Goal: Information Seeking & Learning: Learn about a topic

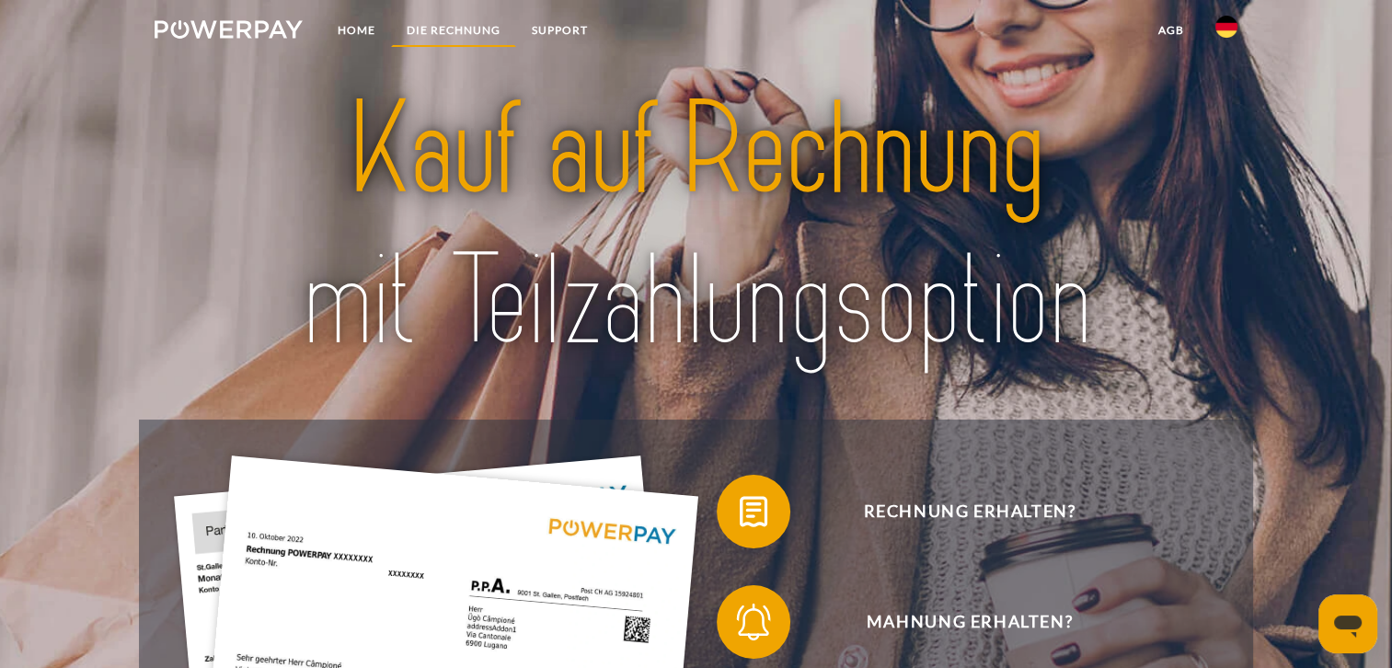
click at [453, 30] on link "DIE RECHNUNG" at bounding box center [453, 30] width 125 height 33
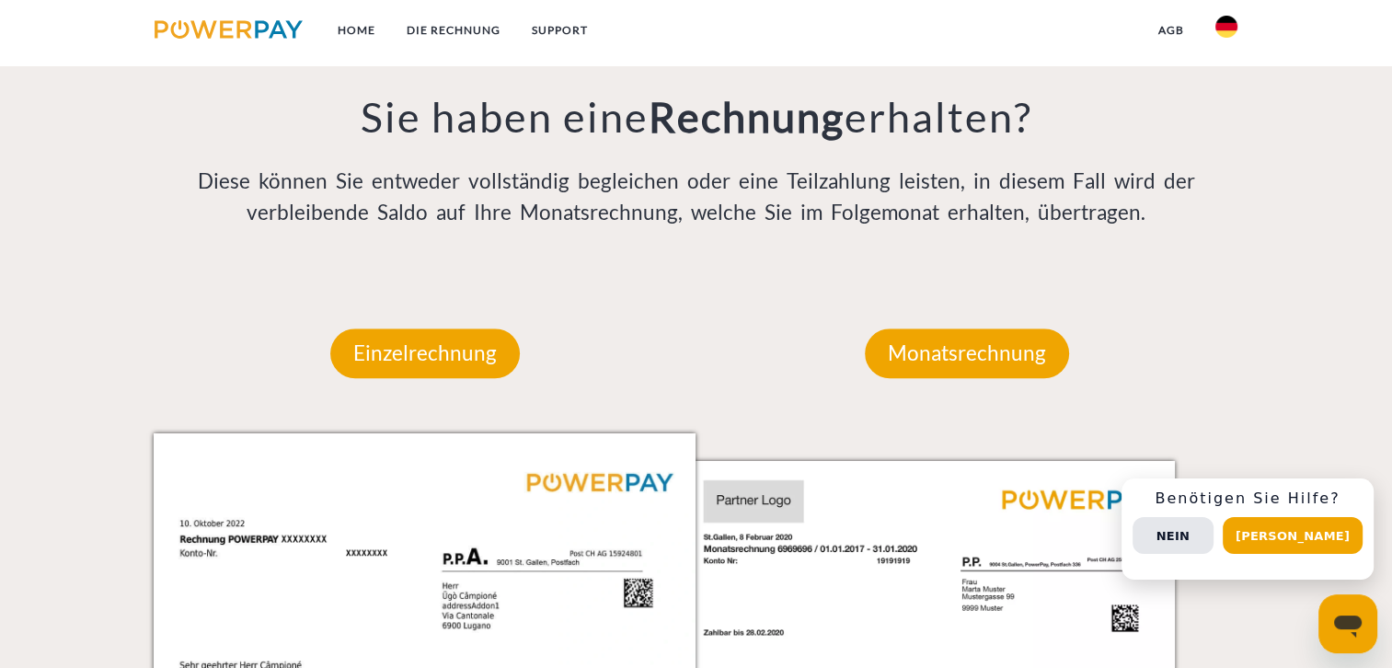
scroll to position [1468, 0]
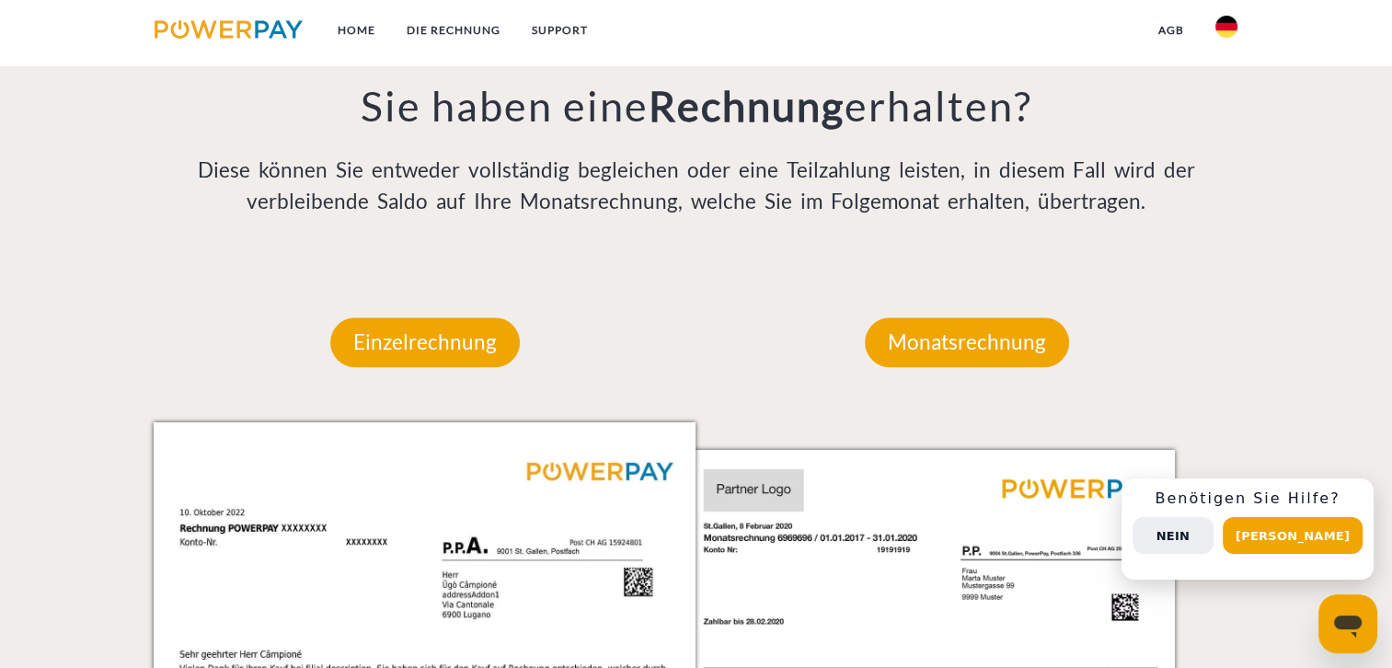
click at [1207, 539] on button "Nein" at bounding box center [1172, 535] width 81 height 37
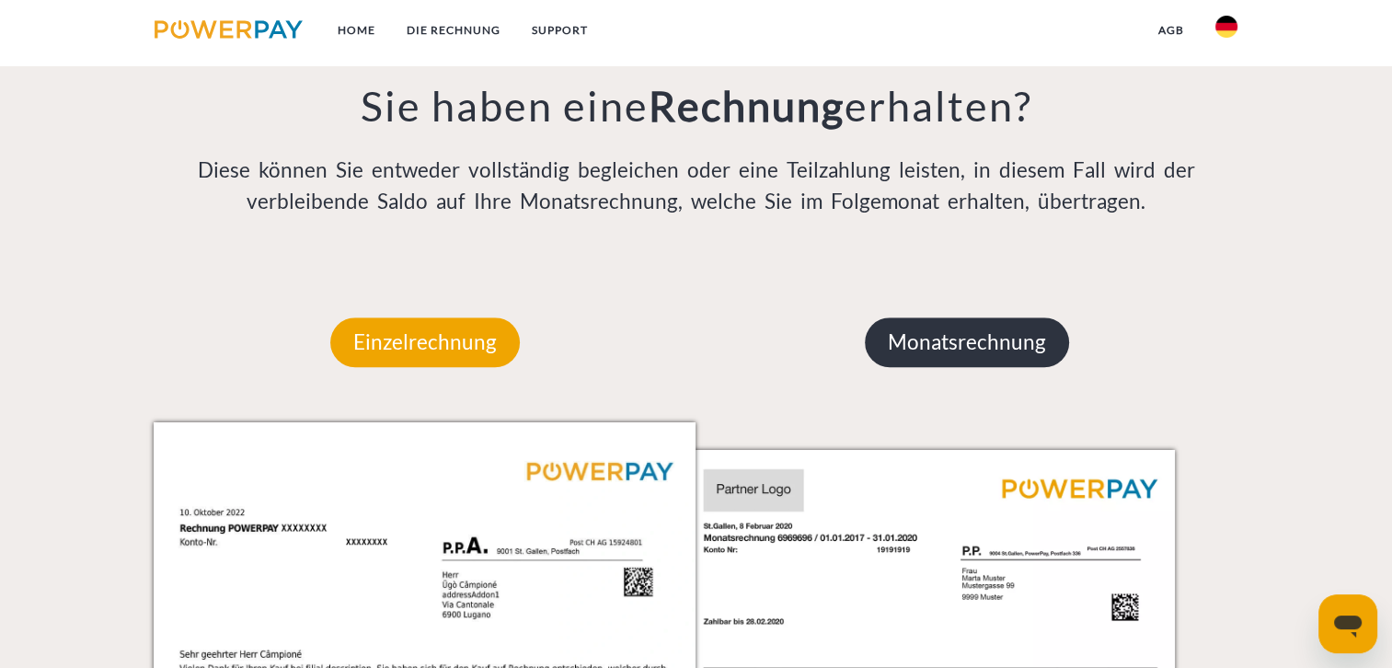
click at [956, 341] on p "Monatsrechnung" at bounding box center [967, 342] width 204 height 50
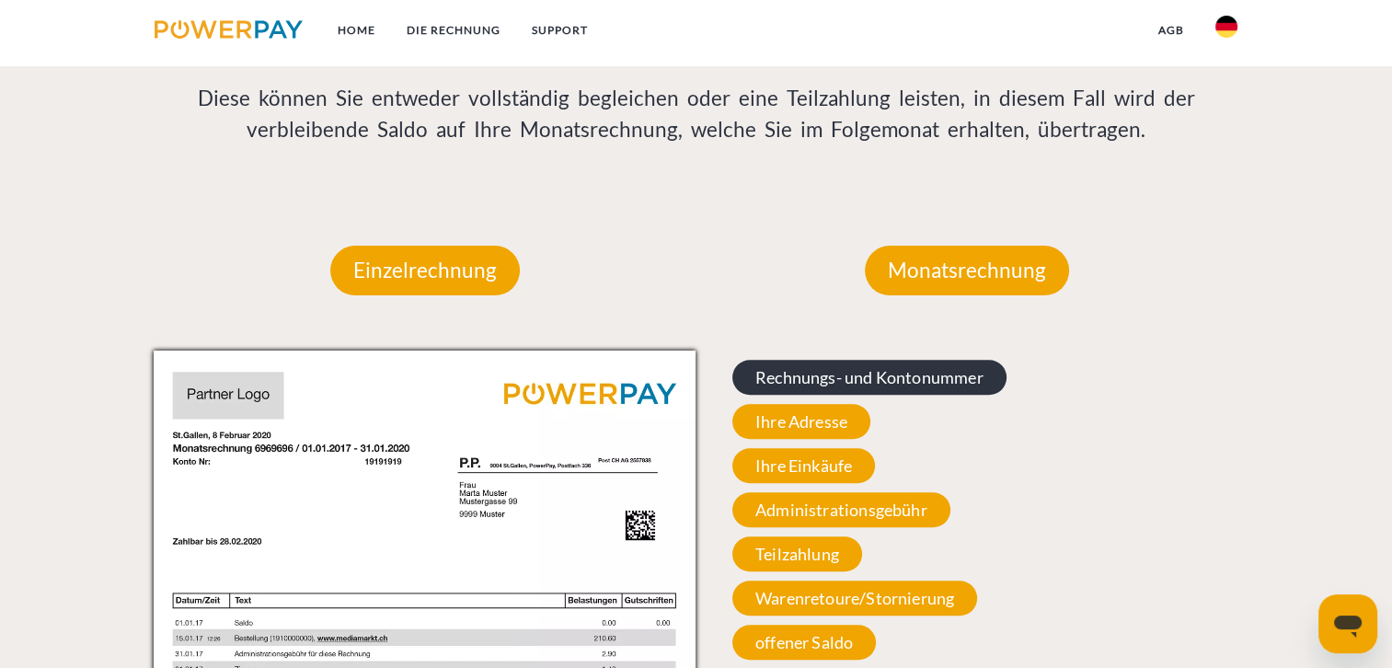
scroll to position [1652, 0]
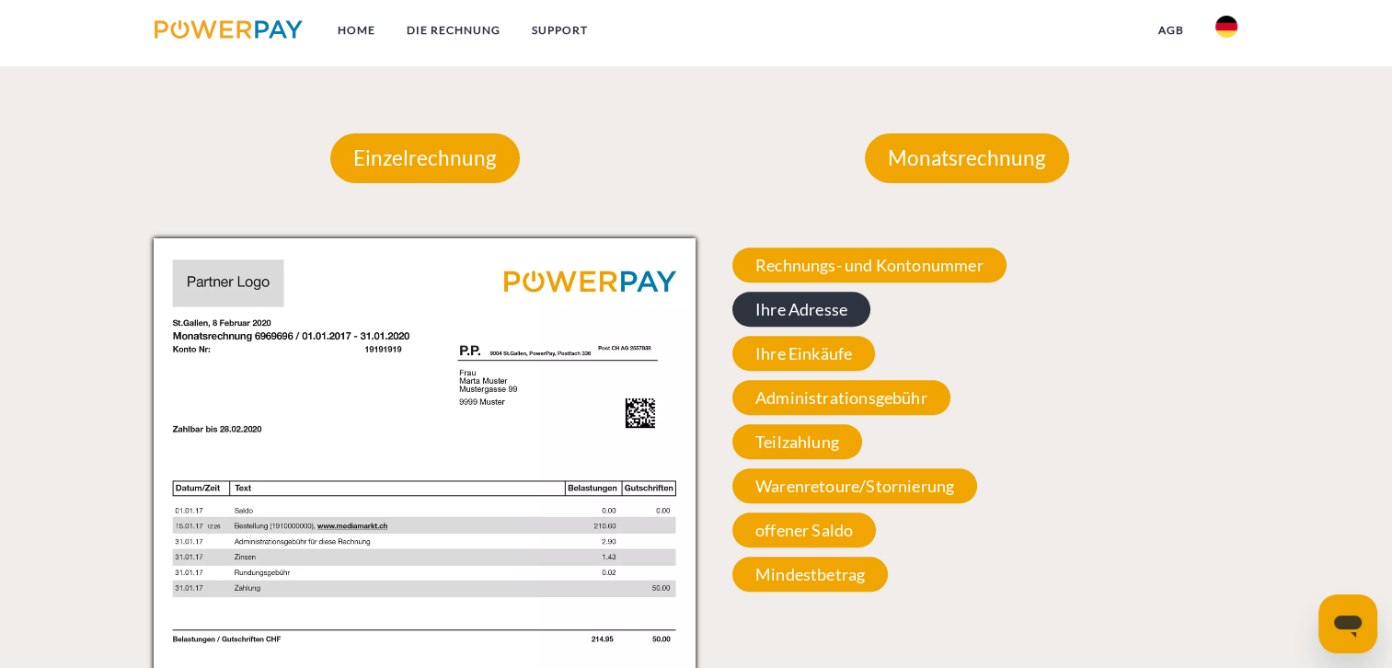
click at [796, 313] on span "Ihre Adresse" at bounding box center [801, 309] width 138 height 35
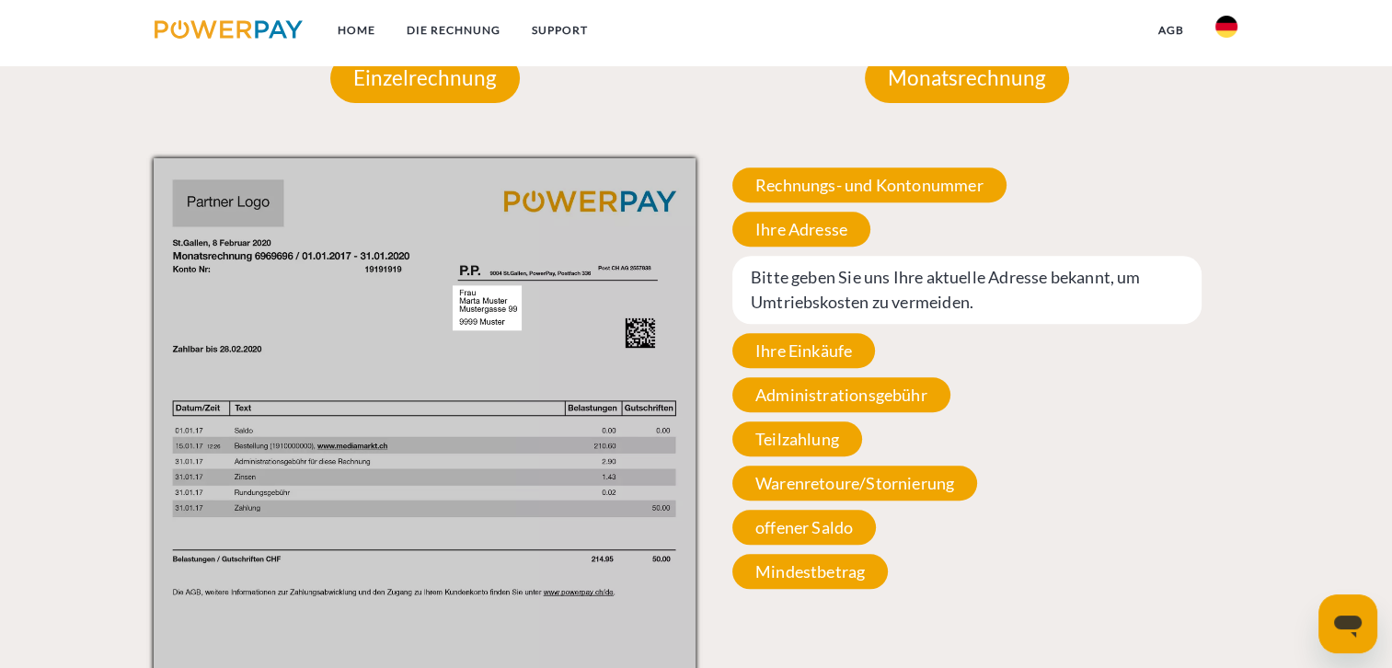
scroll to position [1835, 0]
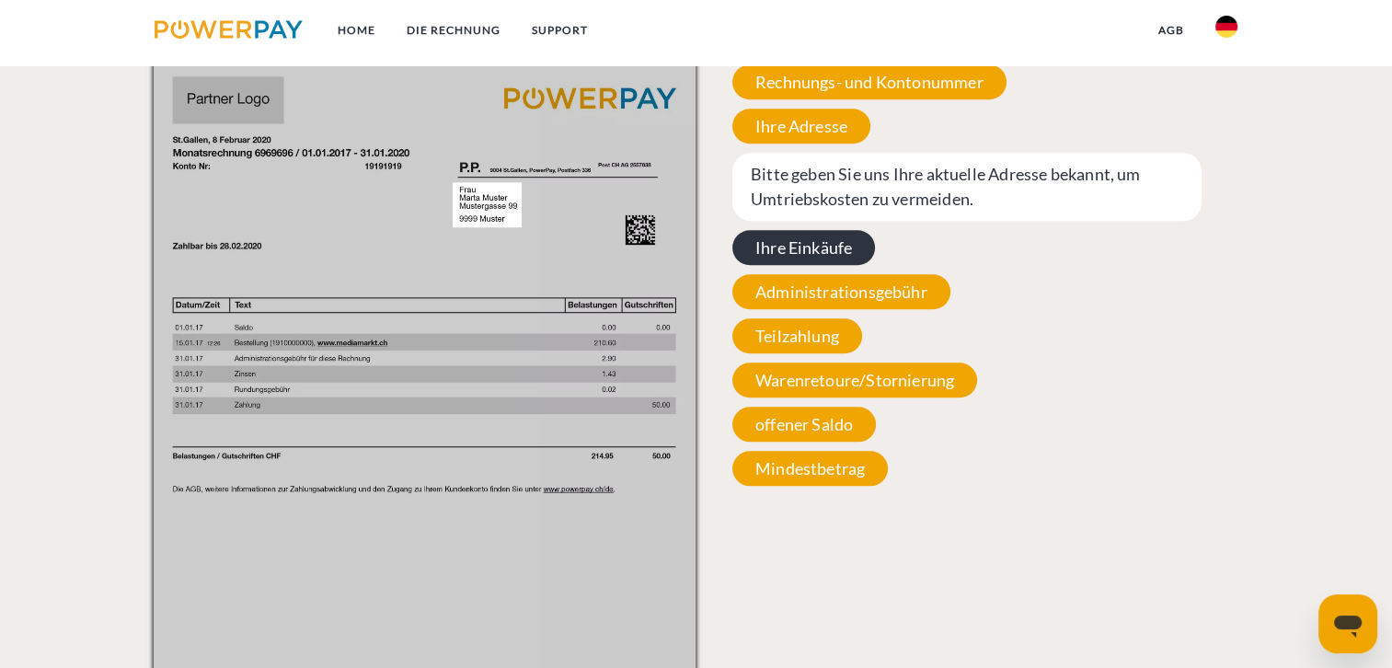
click at [814, 247] on span "Ihre Einkäufe" at bounding box center [803, 247] width 143 height 35
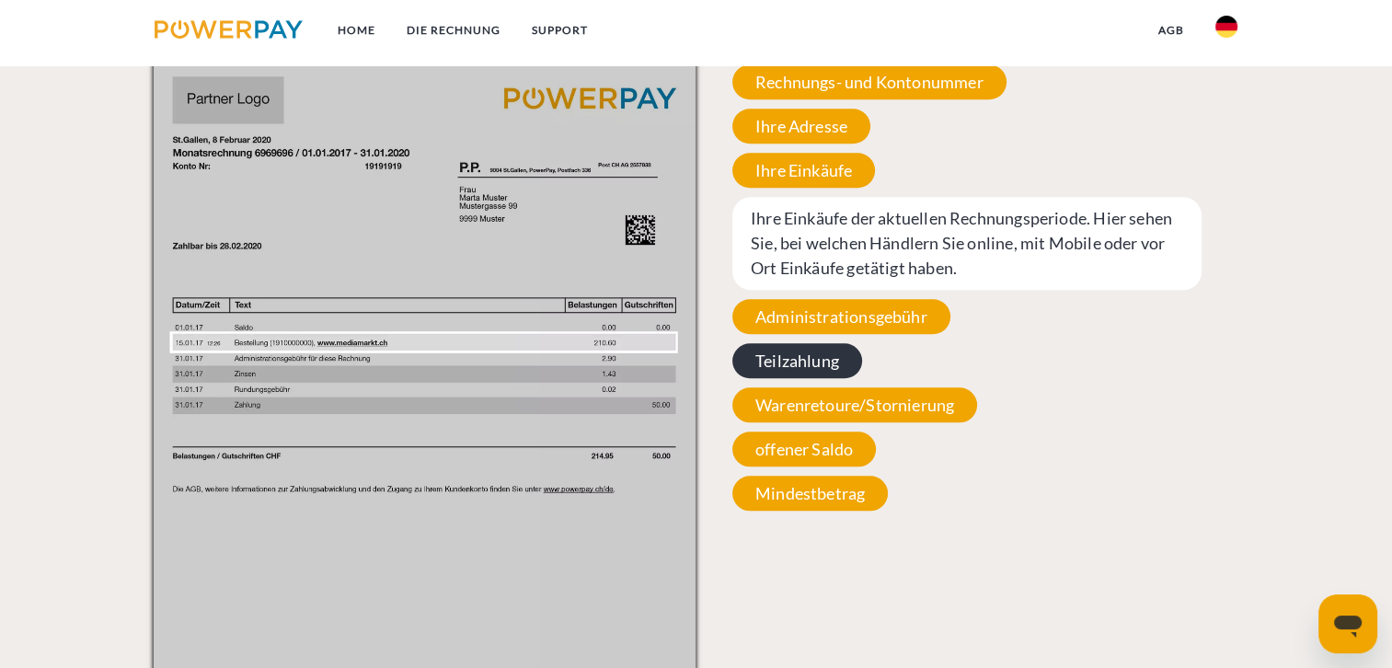
click at [788, 361] on span "Teilzahlung" at bounding box center [797, 360] width 130 height 35
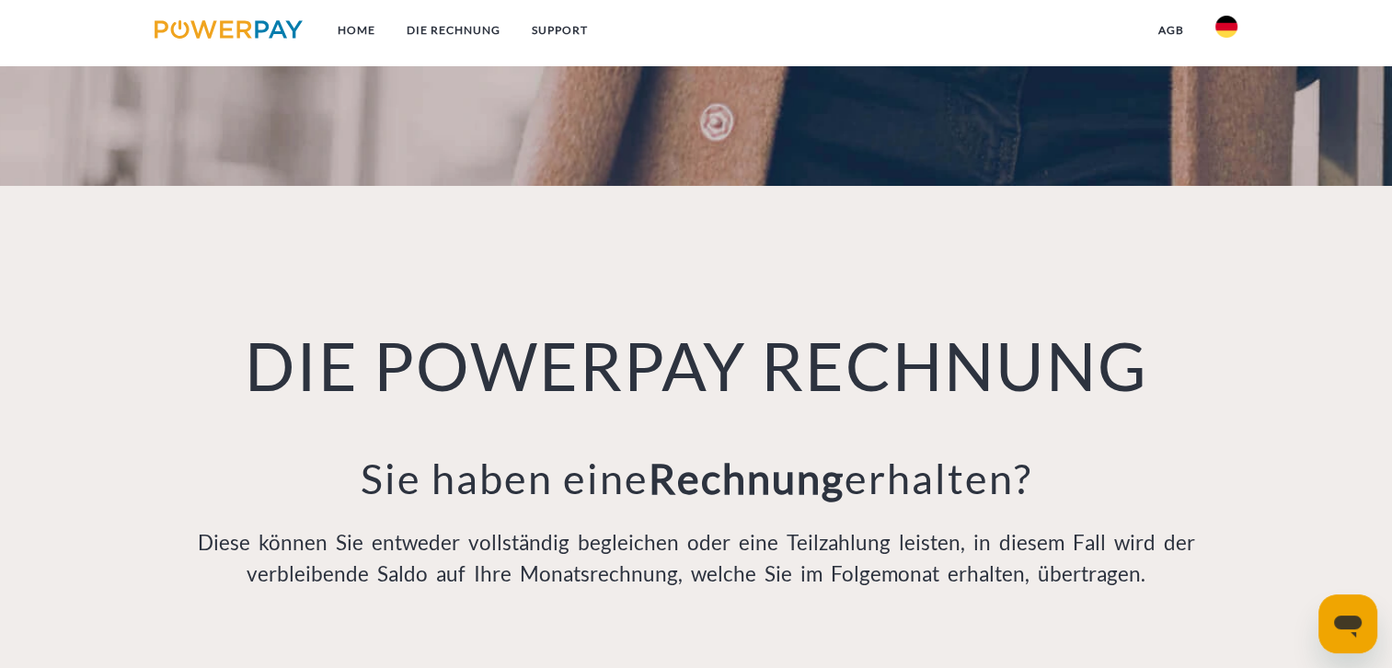
scroll to position [1099, 0]
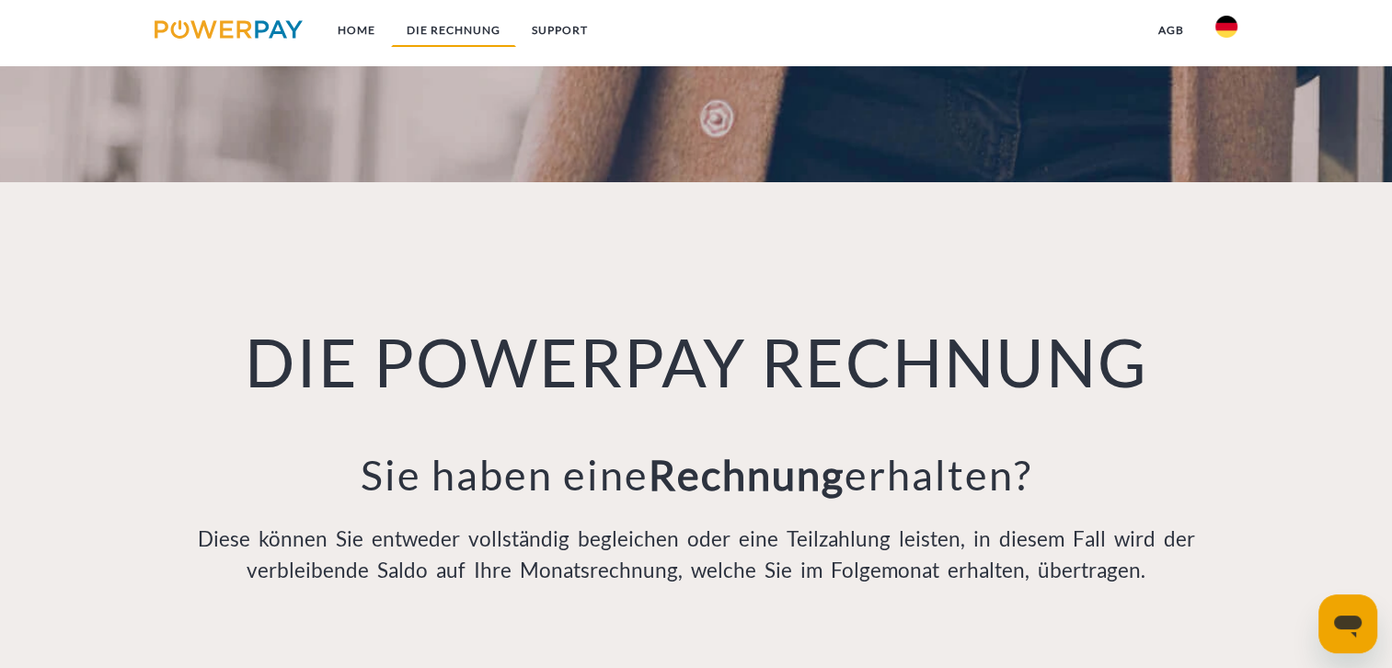
click at [459, 31] on link "DIE RECHNUNG" at bounding box center [453, 30] width 125 height 33
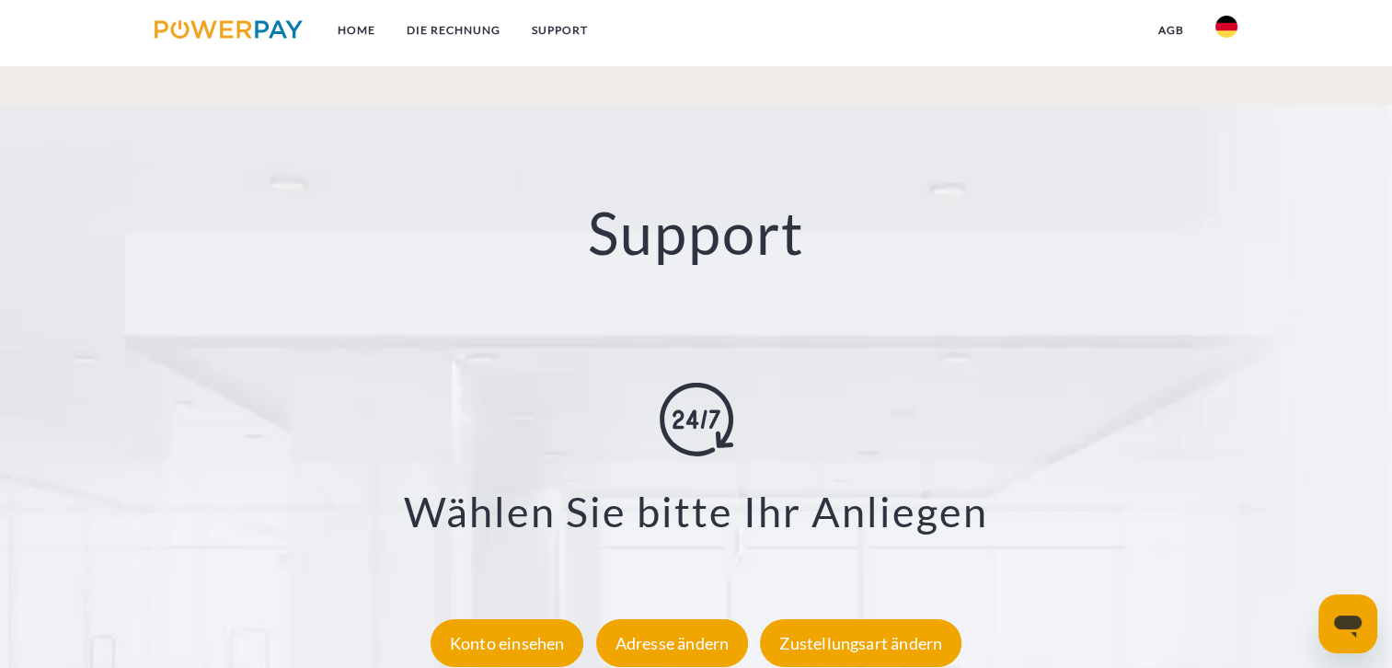
scroll to position [3215, 0]
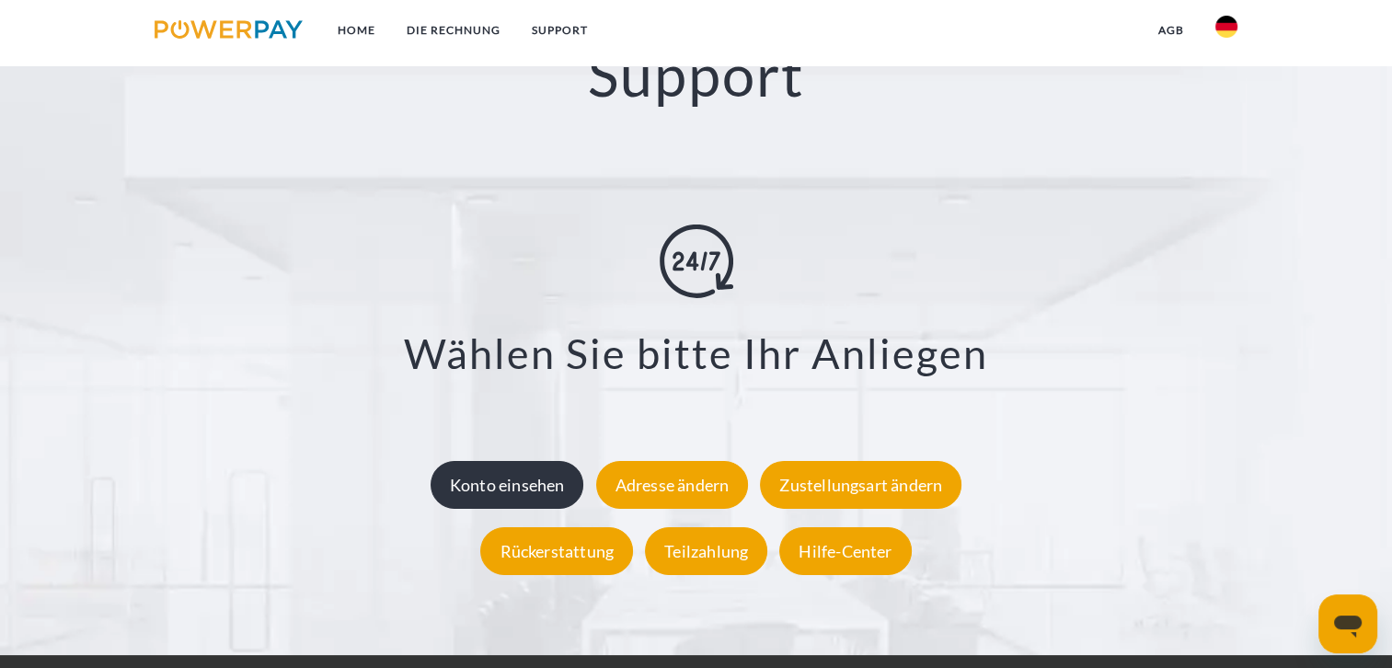
click at [516, 487] on div "Konto einsehen" at bounding box center [507, 485] width 154 height 48
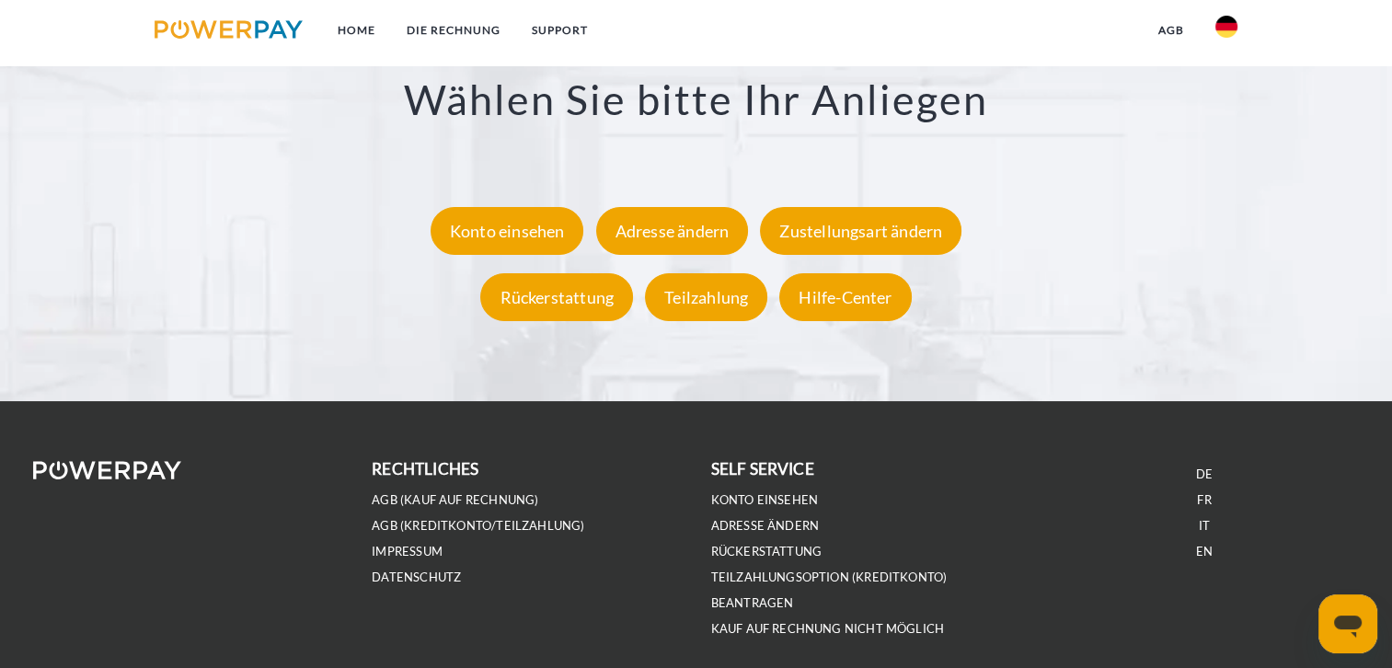
scroll to position [3495, 0]
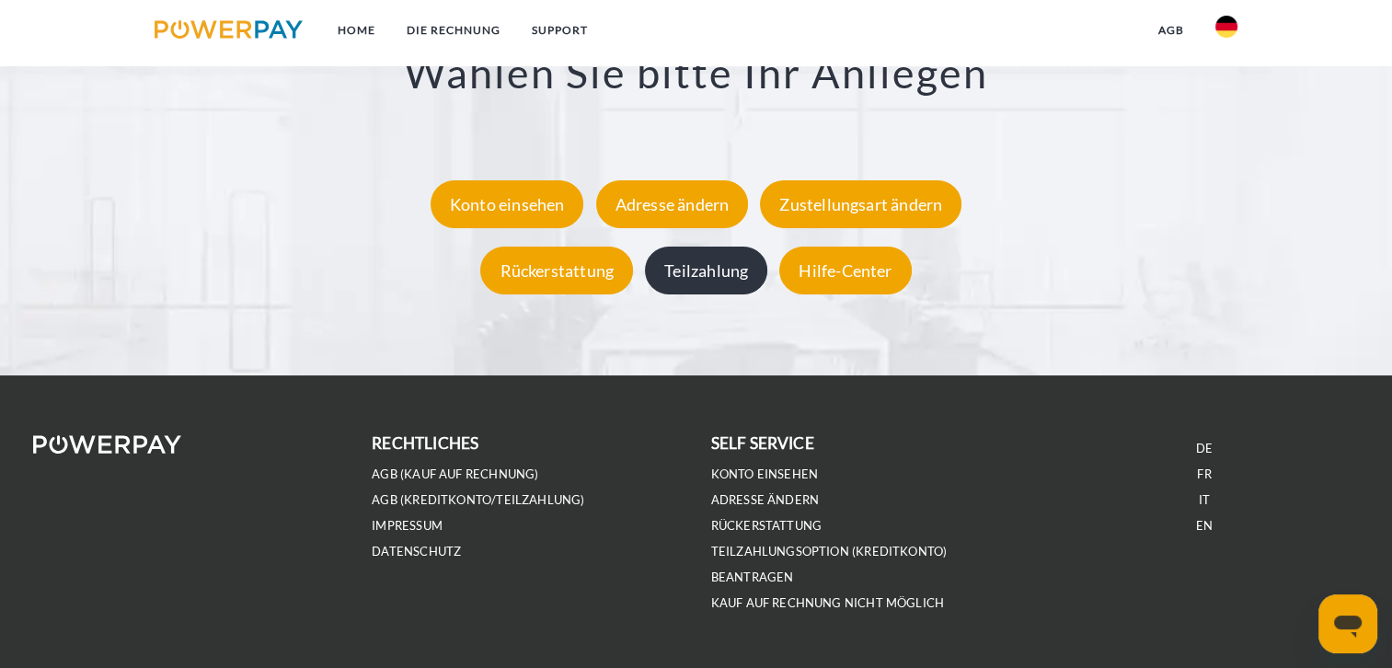
click at [705, 271] on div "Teilzahlung" at bounding box center [706, 270] width 122 height 48
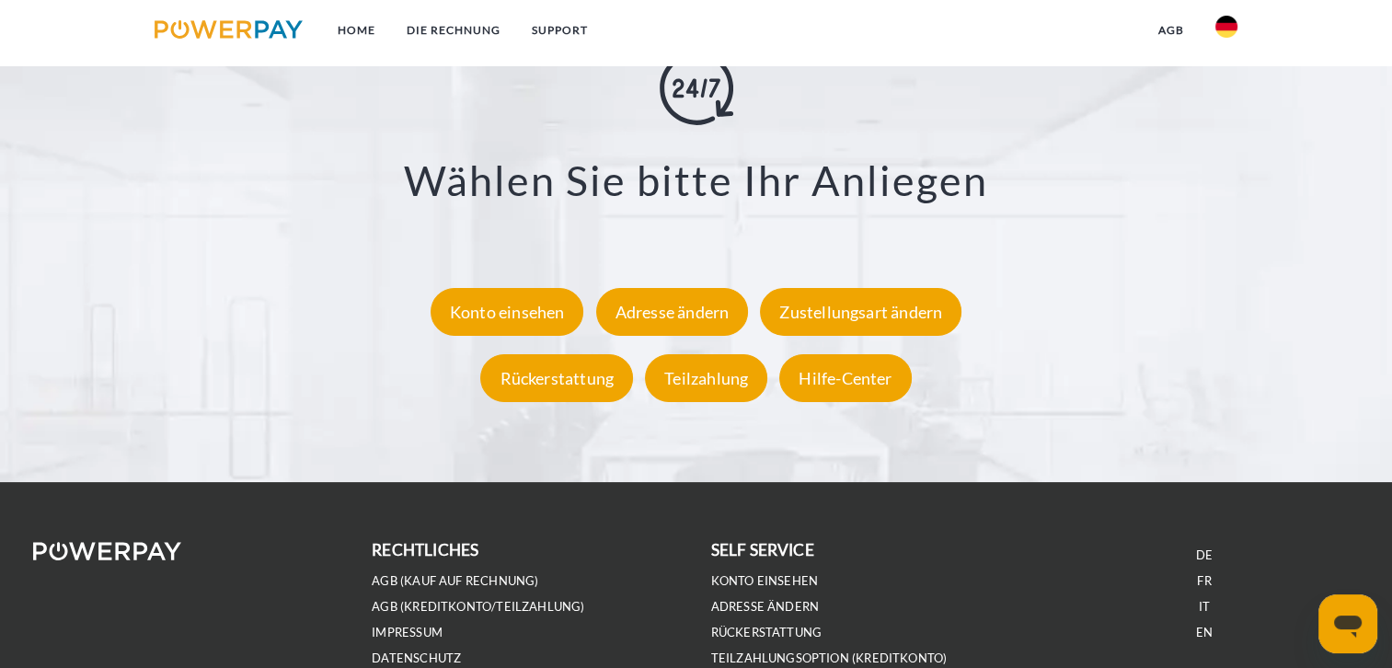
scroll to position [3403, 0]
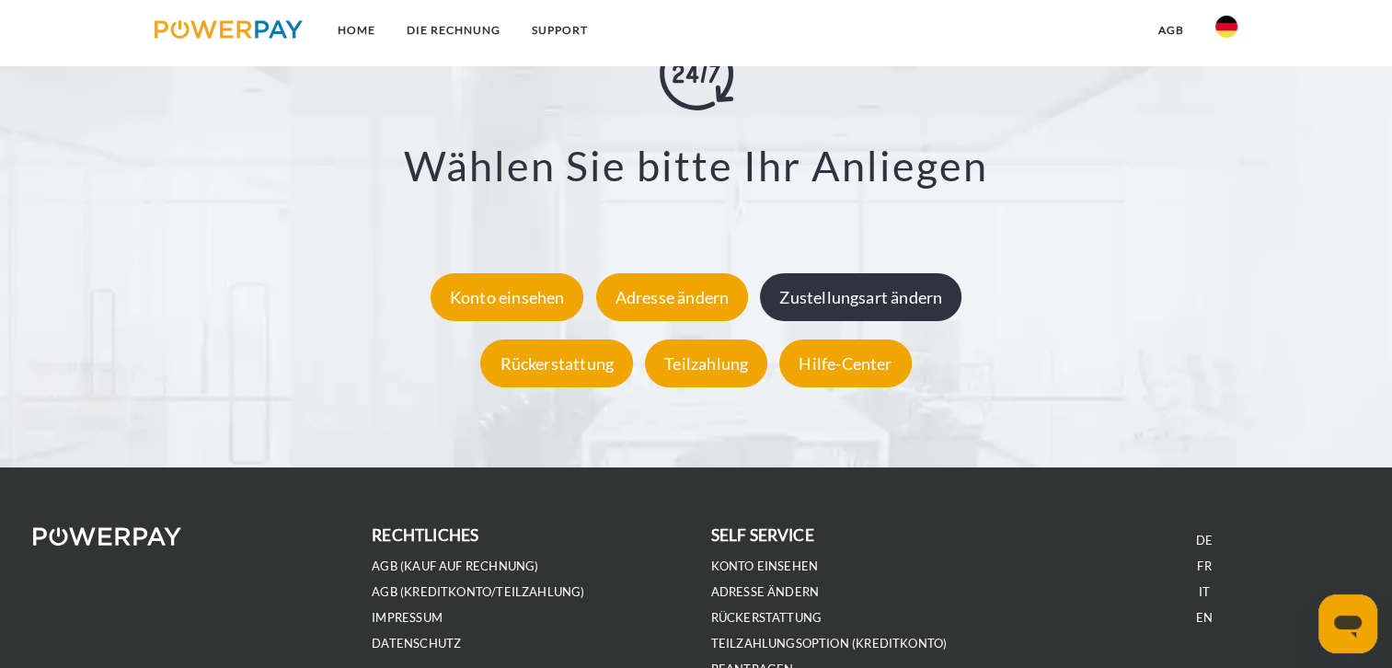
click at [853, 305] on div "Zustellungsart ändern" at bounding box center [860, 296] width 201 height 48
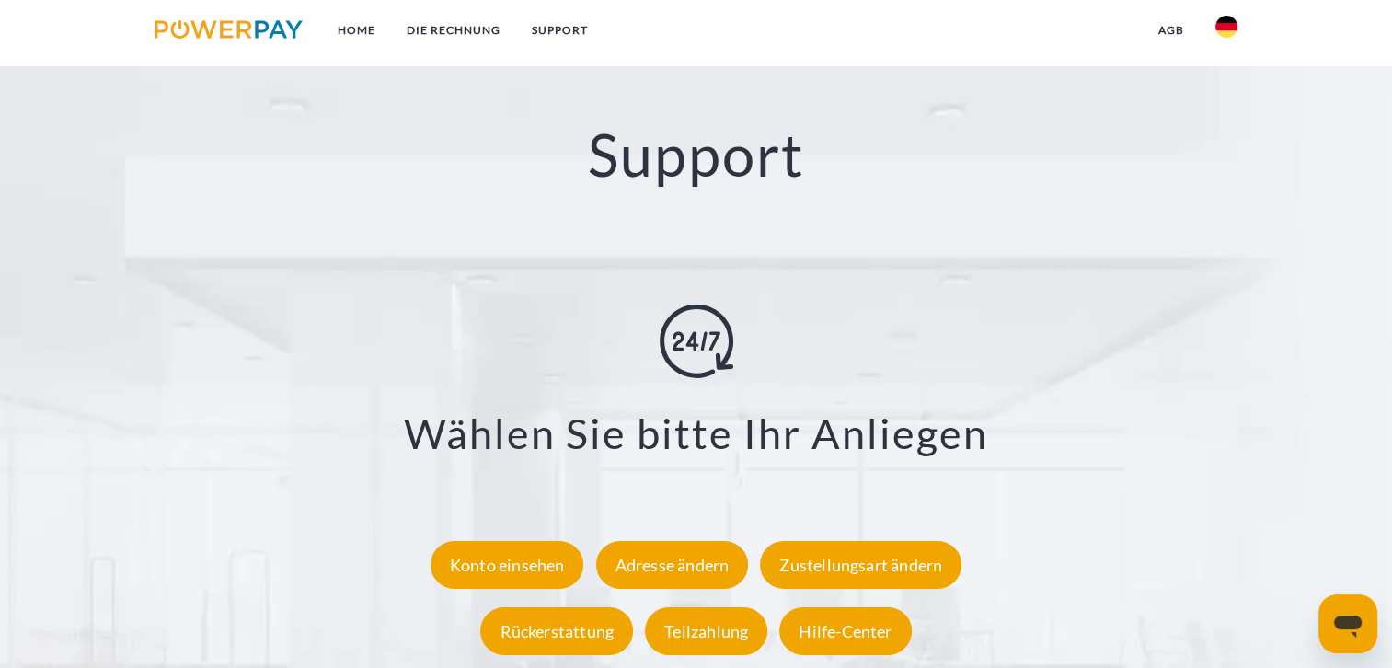
scroll to position [3449, 0]
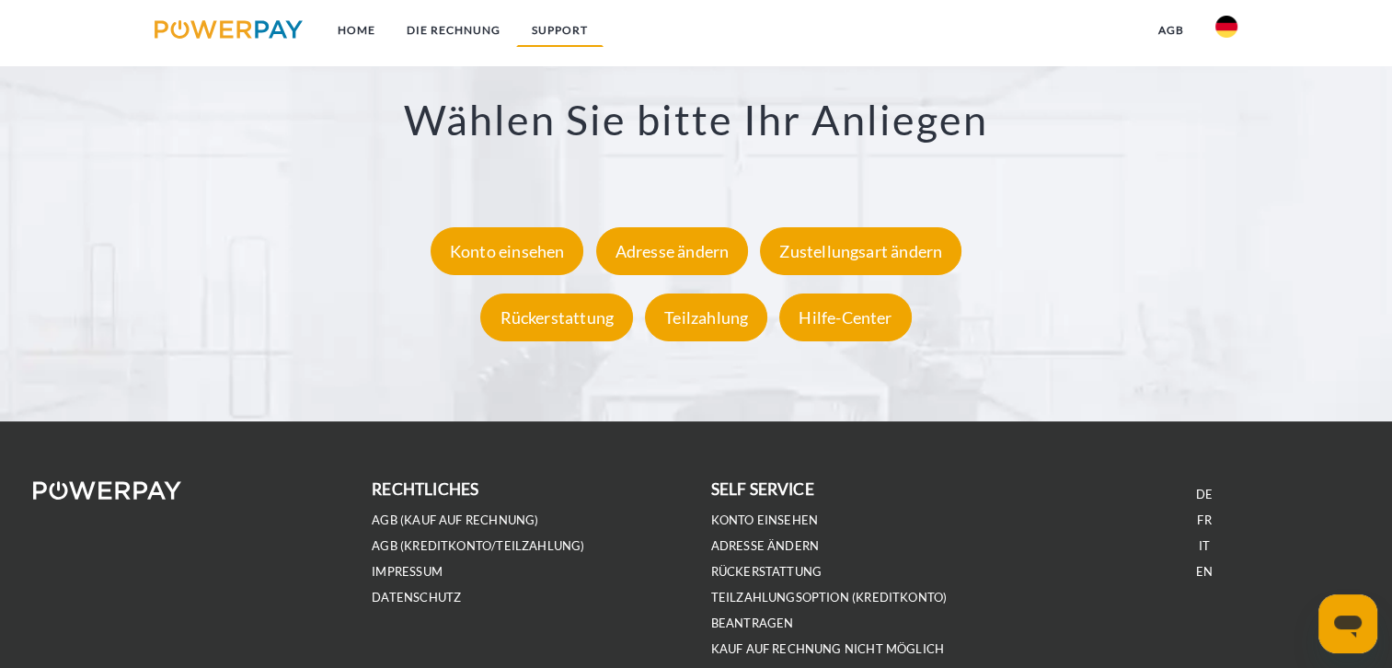
click at [547, 22] on link "SUPPORT" at bounding box center [559, 30] width 87 height 33
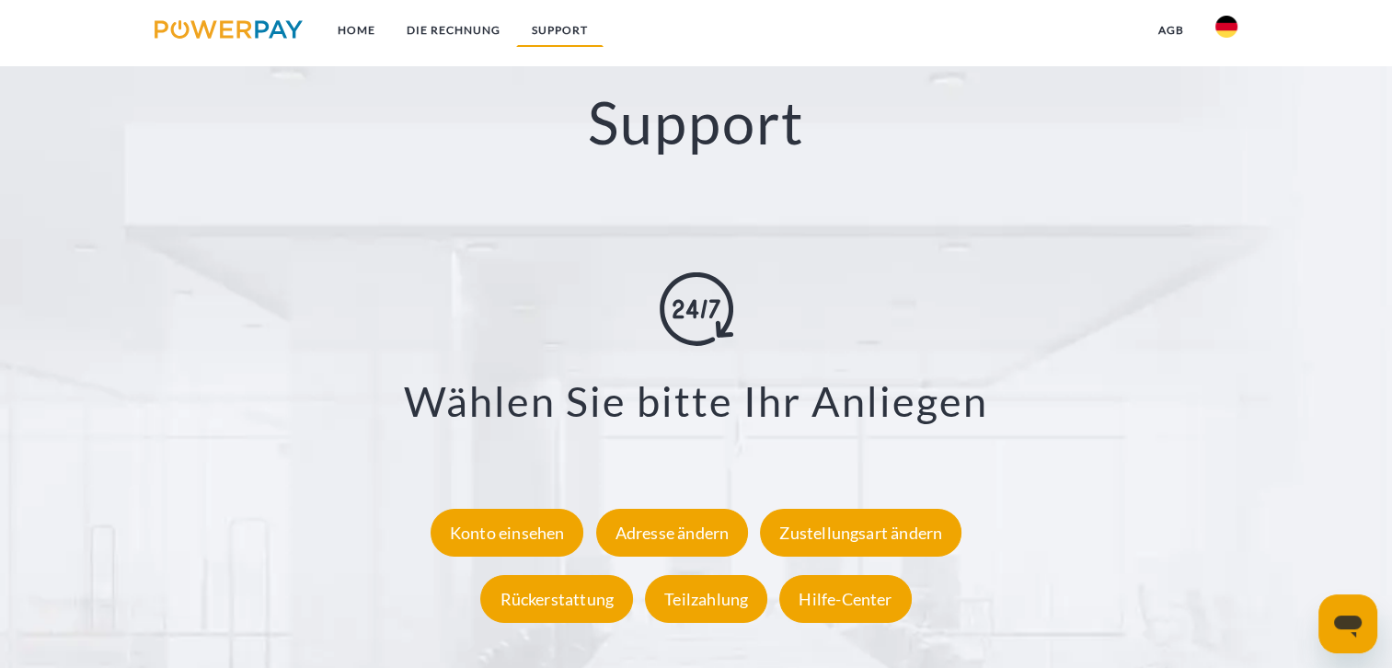
scroll to position [3167, 0]
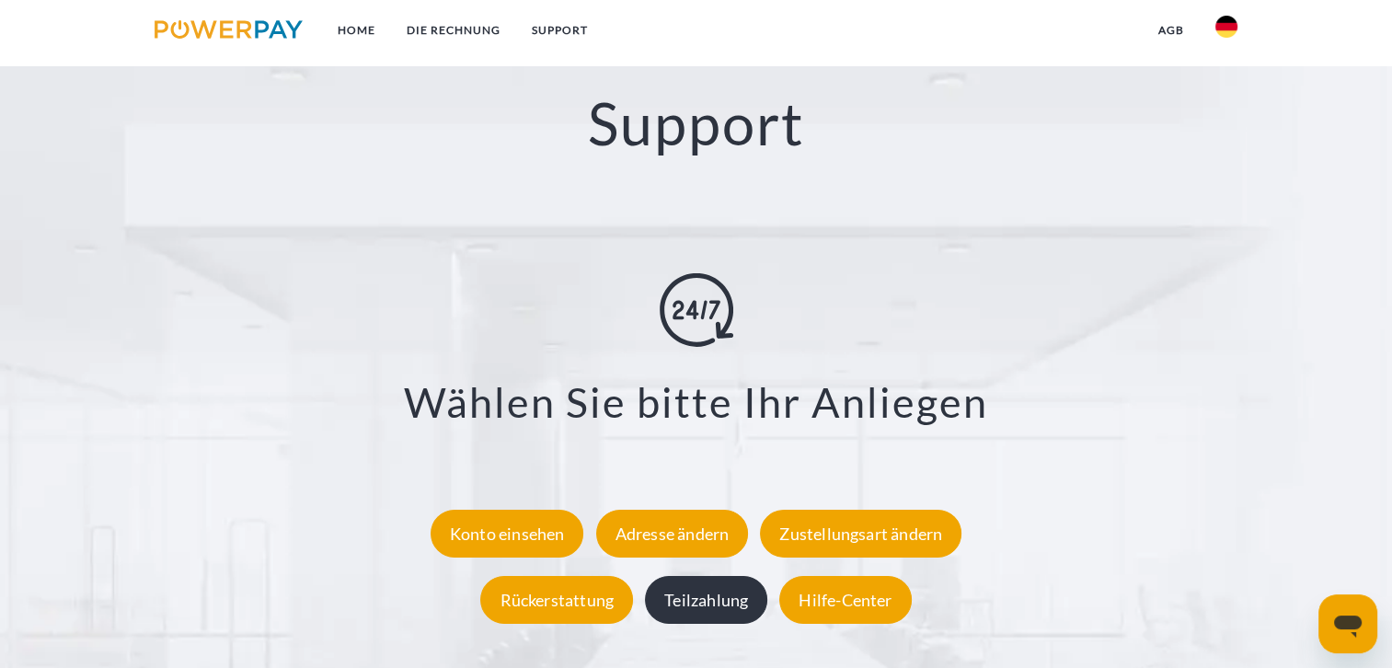
click at [722, 601] on div "Teilzahlung" at bounding box center [706, 599] width 122 height 48
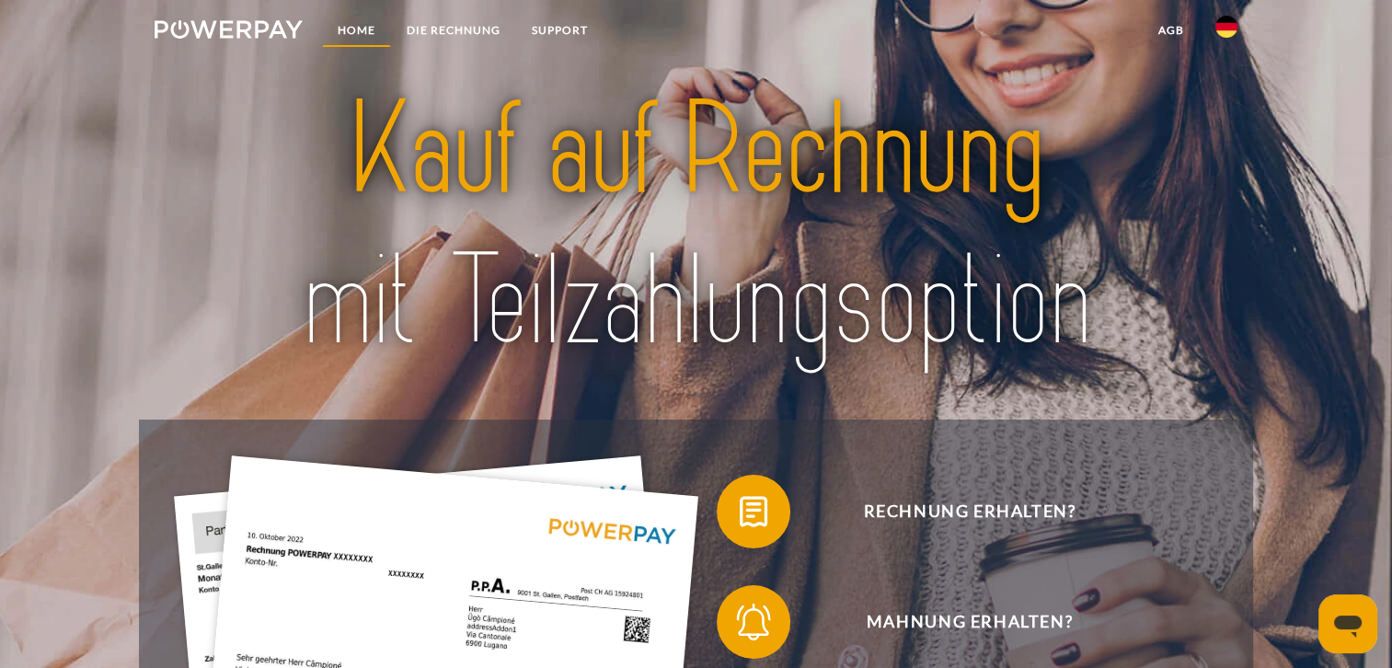
click at [350, 29] on link "Home" at bounding box center [356, 30] width 69 height 33
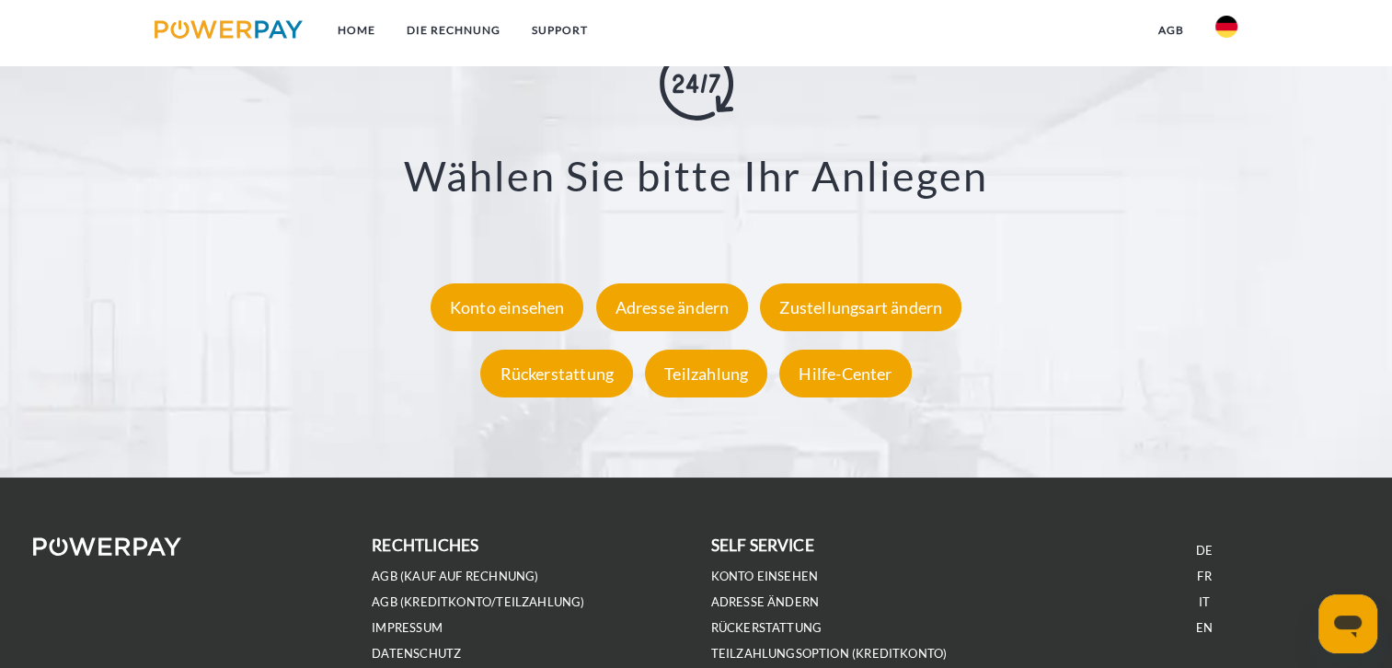
scroll to position [3541, 0]
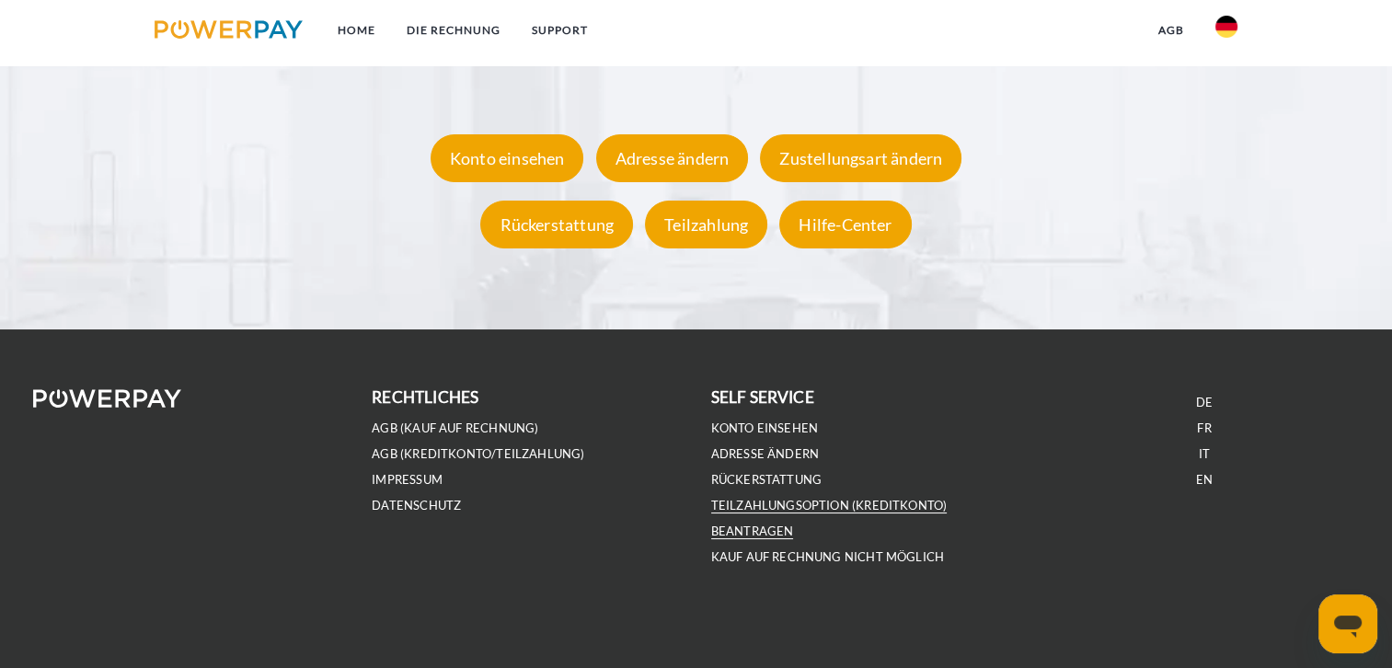
click at [766, 528] on link "Teilzahlungsoption (KREDITKONTO) beantragen" at bounding box center [829, 518] width 236 height 41
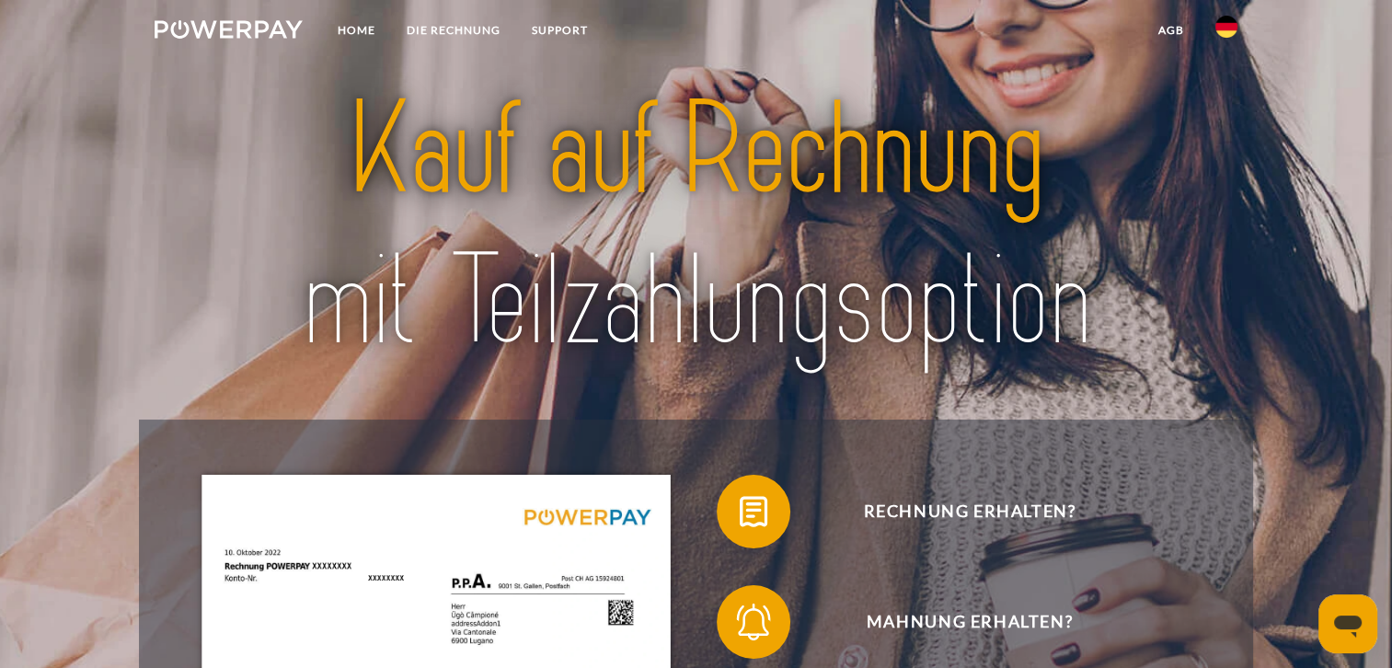
click at [872, 317] on img at bounding box center [696, 226] width 976 height 318
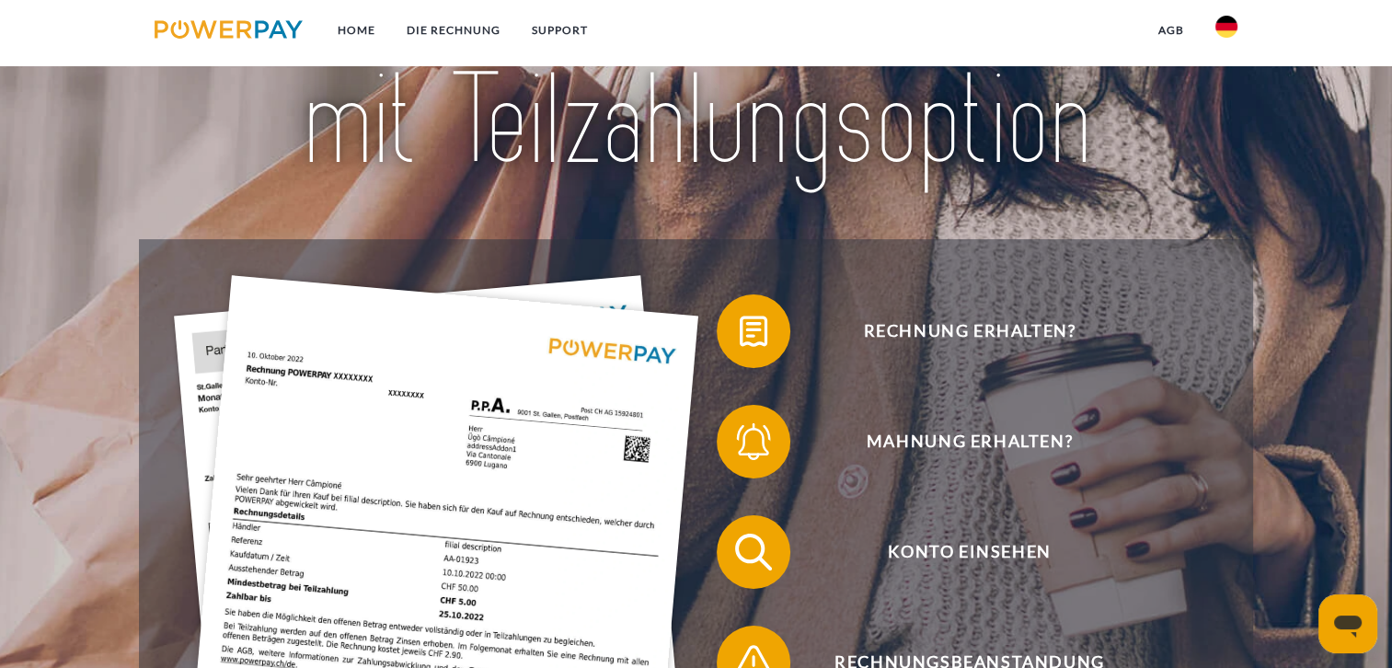
scroll to position [184, 0]
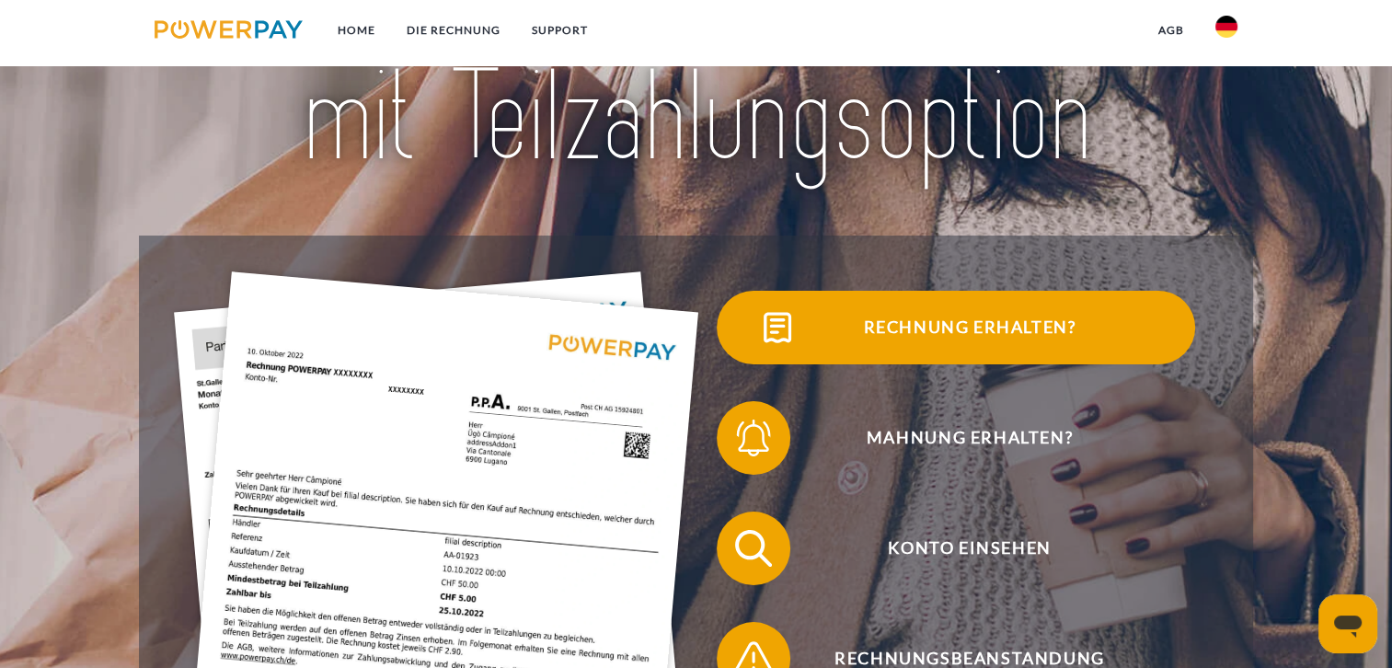
click at [837, 328] on span "Rechnung erhalten?" at bounding box center [969, 328] width 451 height 74
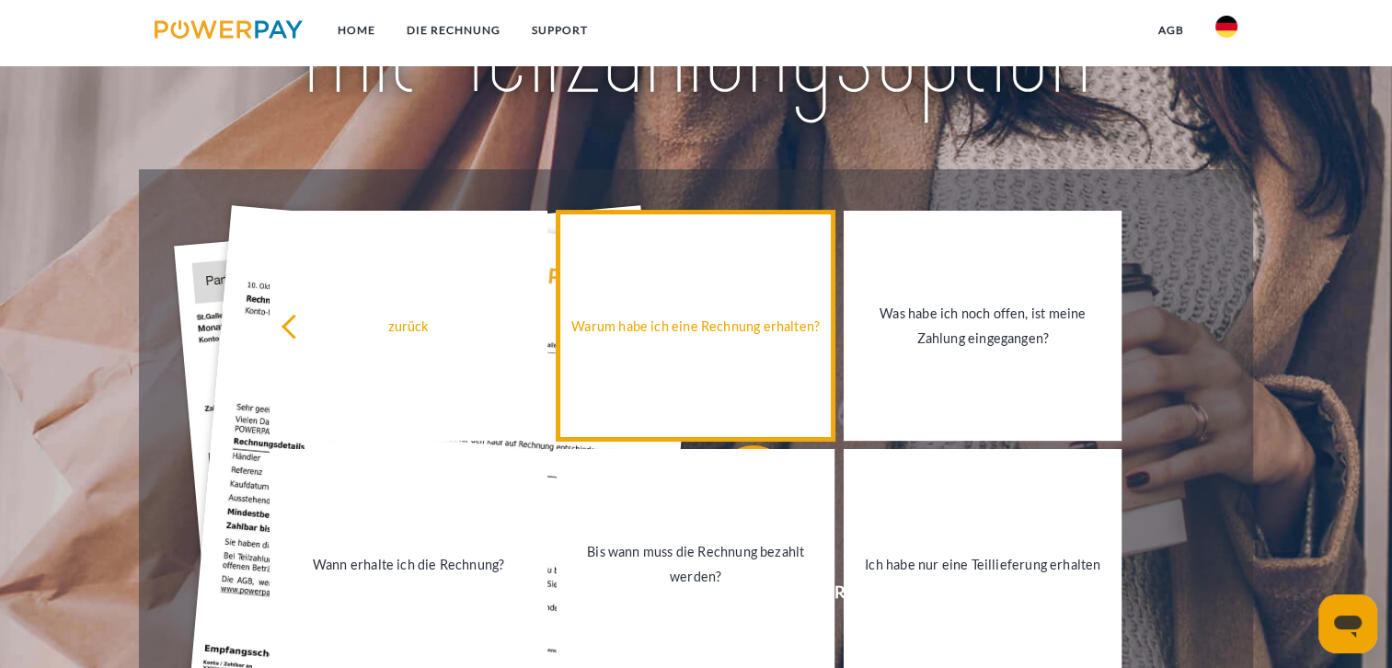
scroll to position [368, 0]
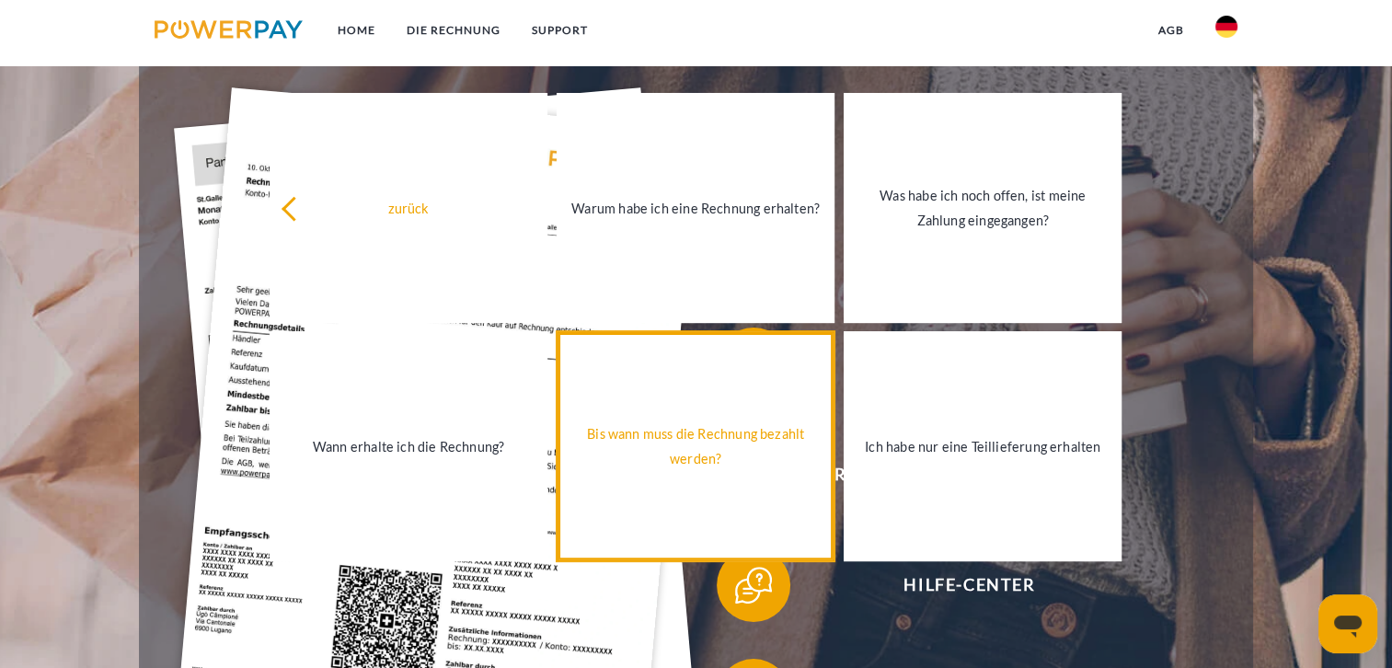
click at [692, 462] on div "Bis wann muss die Rechnung bezahlt werden?" at bounding box center [695, 446] width 256 height 50
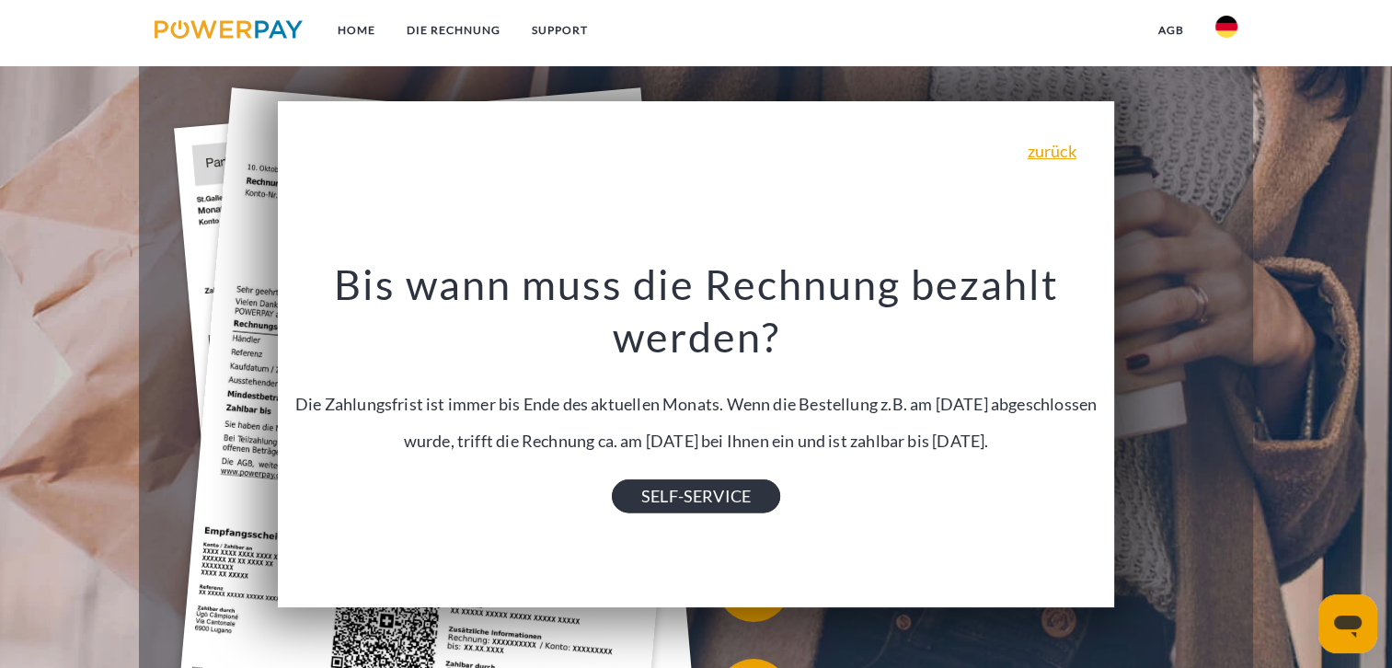
click at [695, 497] on link "SELF-SERVICE" at bounding box center [696, 495] width 168 height 33
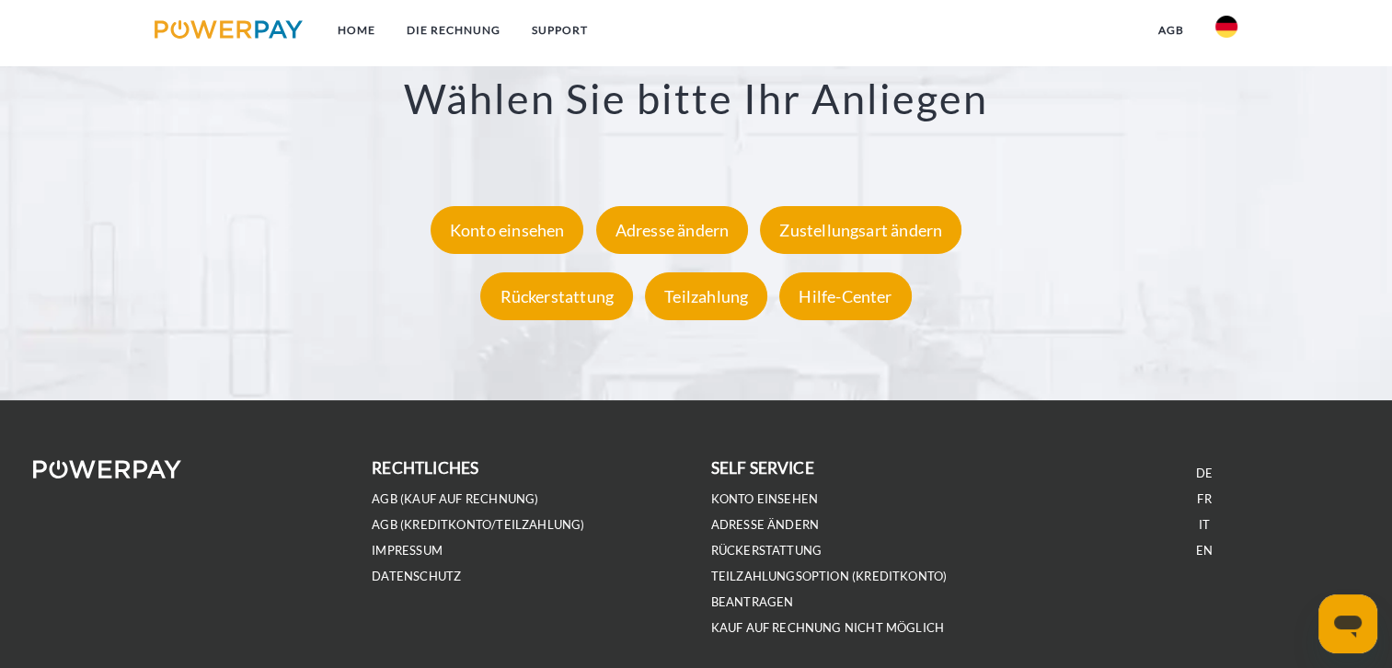
scroll to position [3541, 0]
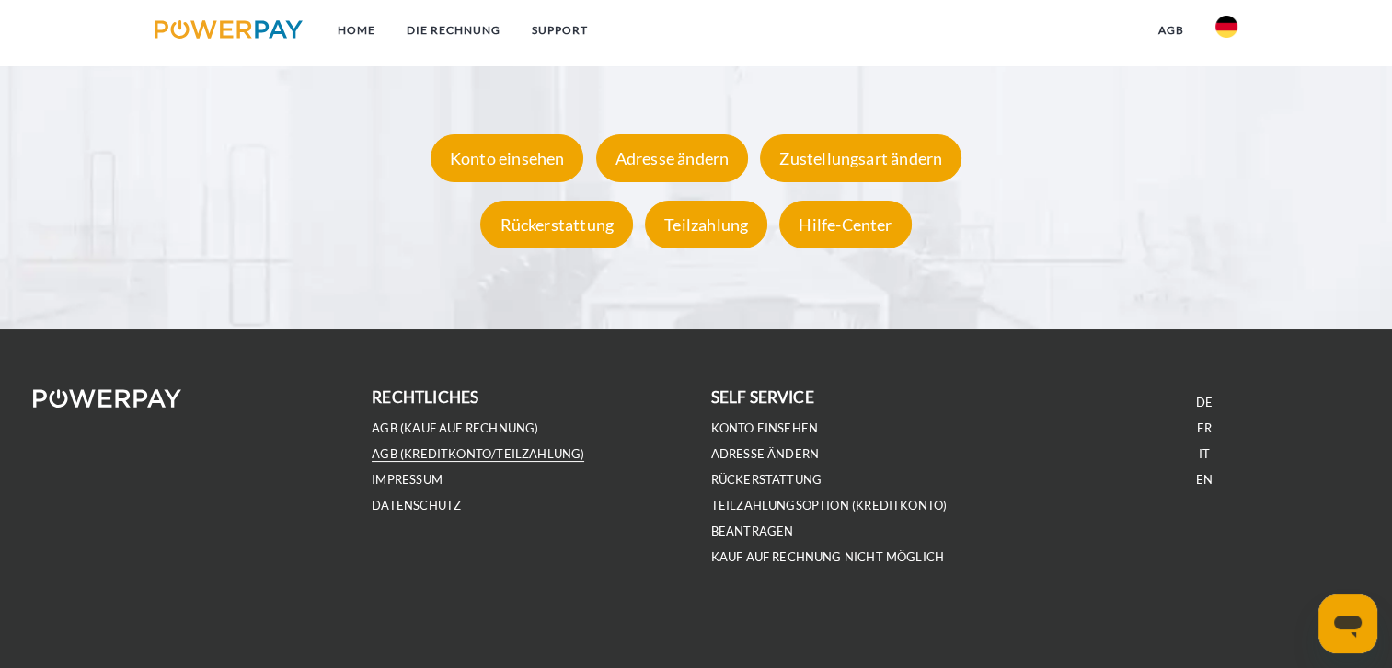
click at [461, 456] on link "AGB (Kreditkonto/Teilzahlung)" at bounding box center [478, 454] width 212 height 16
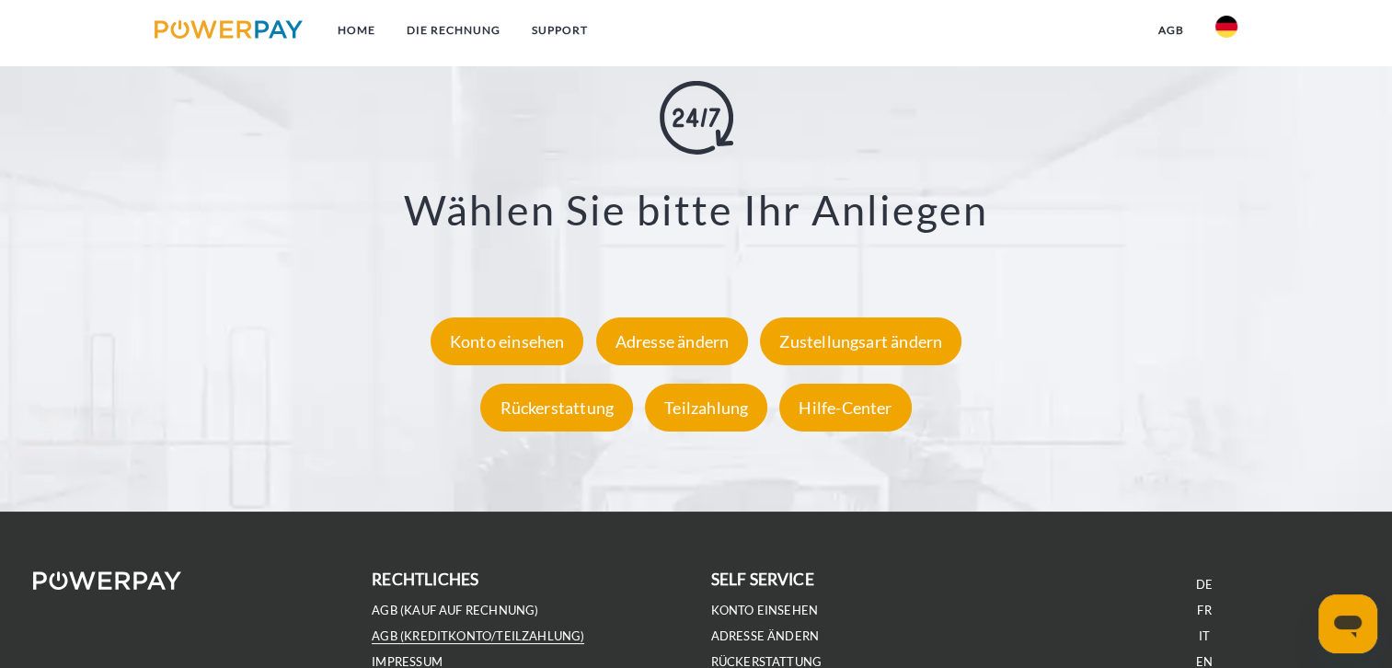
scroll to position [3357, 0]
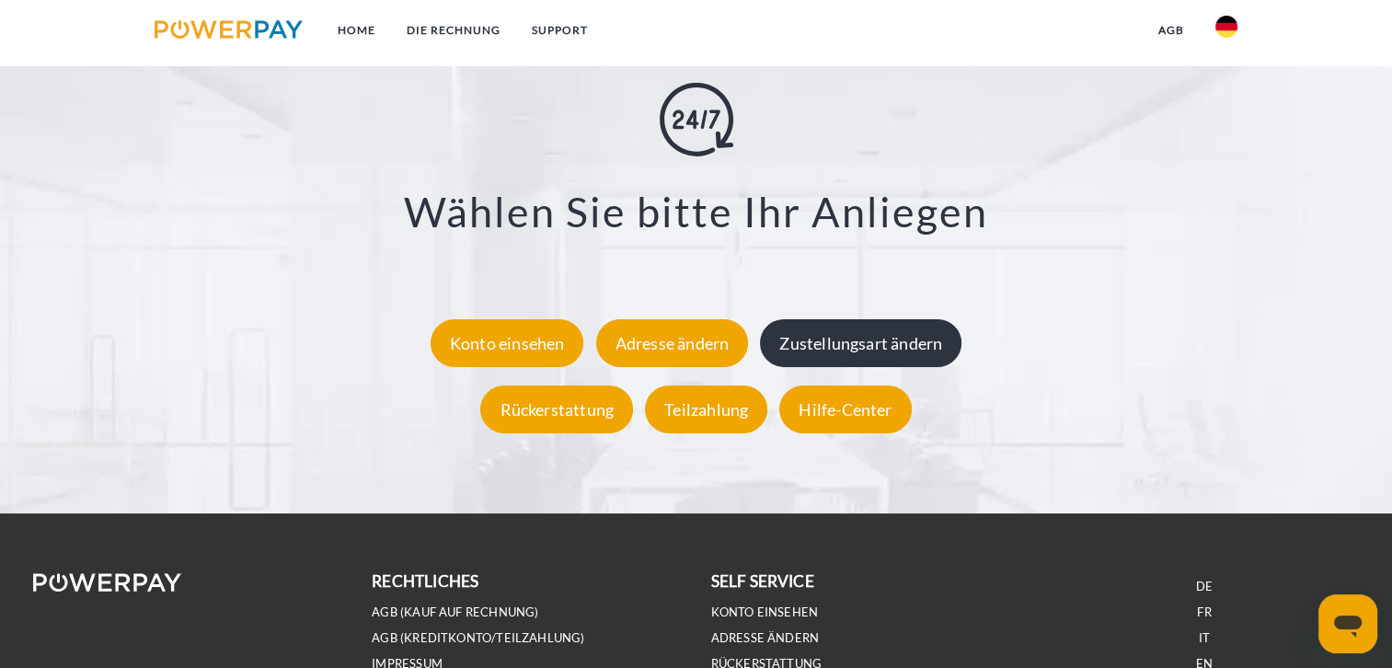
click at [877, 345] on div "Zustellungsart ändern" at bounding box center [860, 342] width 201 height 48
